Goal: Check status: Check status

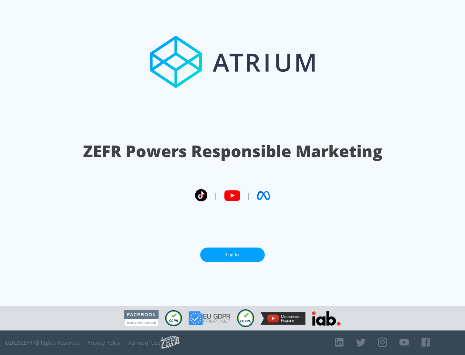
click at [232, 252] on link "Log In" at bounding box center [232, 254] width 65 height 15
